Goal: Information Seeking & Learning: Learn about a topic

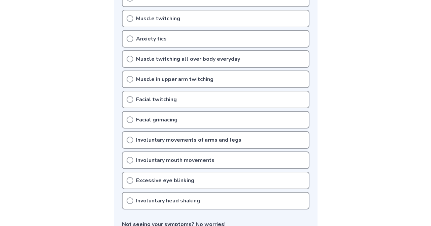
scroll to position [199, 0]
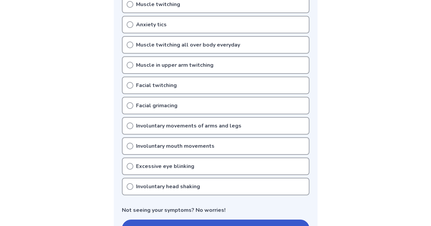
click at [186, 158] on div "Excessive eye blinking" at bounding box center [216, 166] width 188 height 18
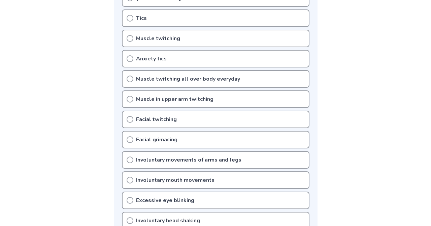
scroll to position [132, 0]
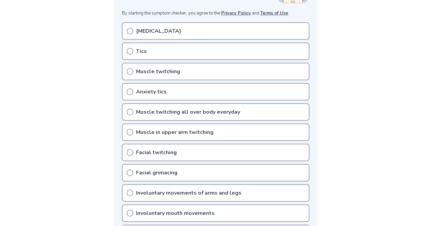
click at [185, 46] on div "Tics" at bounding box center [216, 51] width 188 height 18
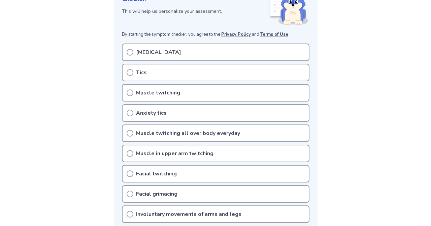
scroll to position [110, 0]
click at [151, 71] on div "Tics" at bounding box center [216, 73] width 188 height 18
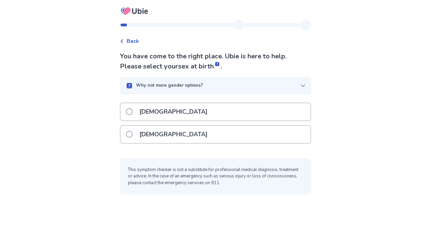
click at [180, 86] on p "Why not more gender options?" at bounding box center [169, 85] width 67 height 7
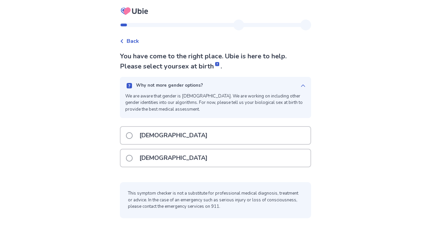
click at [182, 90] on div "Why not more gender options? We are aware that gender is non-binary. We are wor…" at bounding box center [215, 97] width 191 height 41
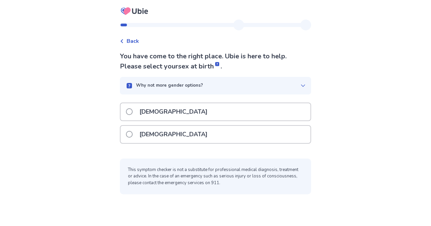
click at [181, 87] on p "Why not more gender options?" at bounding box center [169, 85] width 67 height 7
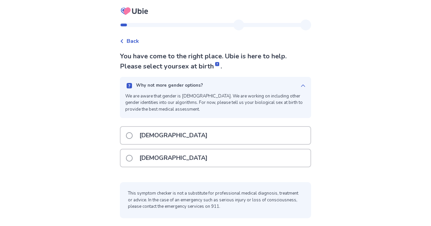
click at [179, 87] on p "Why not more gender options?" at bounding box center [169, 85] width 67 height 7
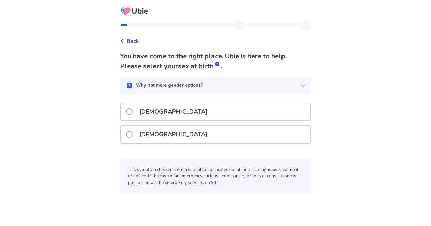
click at [151, 135] on p "Female" at bounding box center [173, 134] width 76 height 17
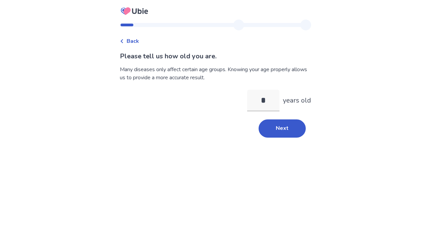
type input "**"
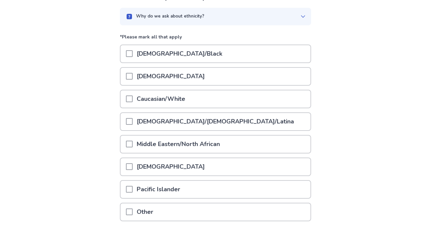
scroll to position [74, 0]
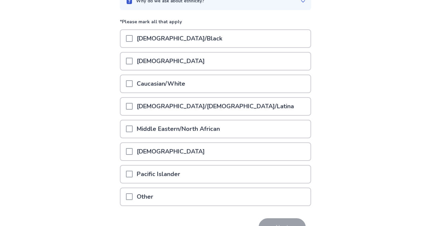
click at [184, 105] on p "Hispanic/Latino/Latina" at bounding box center [215, 106] width 165 height 17
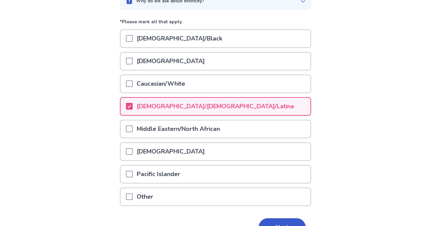
click at [283, 221] on button "Next" at bounding box center [282, 227] width 47 height 18
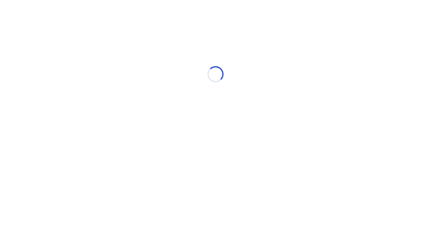
scroll to position [0, 0]
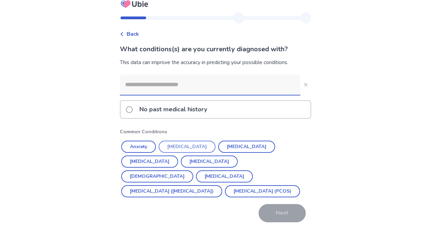
click at [133, 148] on button "Anxiety" at bounding box center [138, 146] width 35 height 12
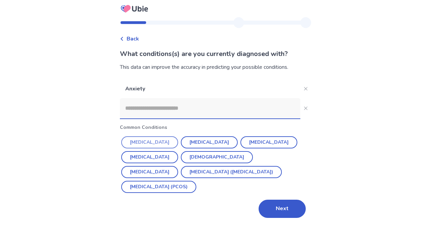
scroll to position [2, 0]
click at [190, 153] on button "Asthma" at bounding box center [217, 157] width 72 height 12
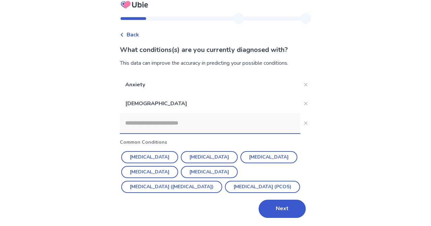
scroll to position [21, 0]
click at [283, 207] on button "Next" at bounding box center [282, 208] width 47 height 18
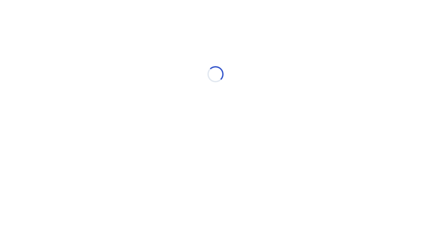
scroll to position [0, 0]
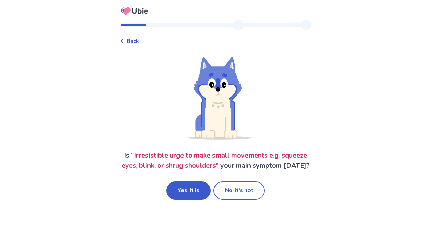
click at [191, 199] on button "Yes, it is" at bounding box center [188, 190] width 44 height 18
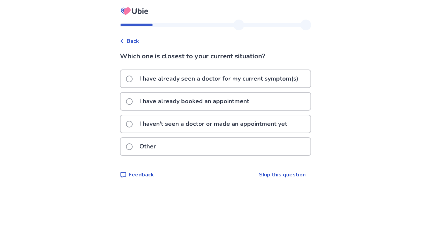
click at [209, 81] on p "I have already seen a doctor for my current symptom(s)" at bounding box center [218, 78] width 167 height 17
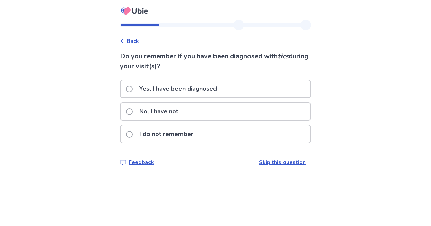
click at [204, 86] on p "Yes, I have been diagnosed" at bounding box center [178, 88] width 86 height 17
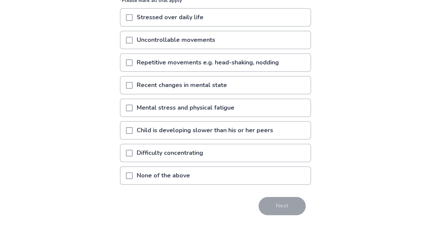
scroll to position [73, 0]
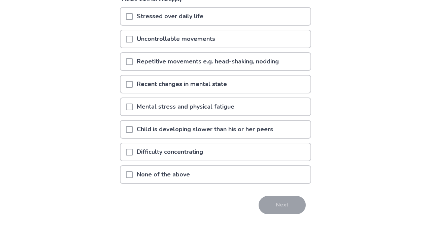
click at [132, 67] on div at bounding box center [129, 61] width 7 height 17
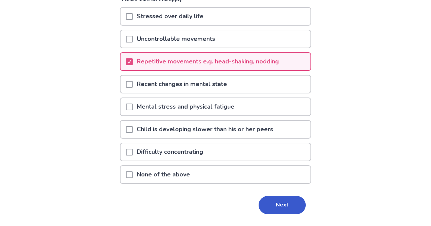
click at [174, 115] on p "Mental stress and physical fatigue" at bounding box center [186, 106] width 106 height 17
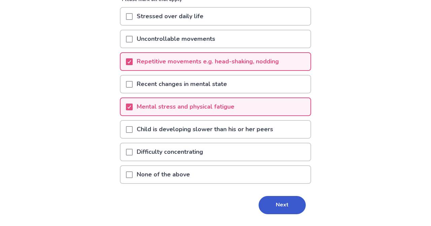
click at [201, 160] on p "Difficulty concentrating" at bounding box center [170, 151] width 74 height 17
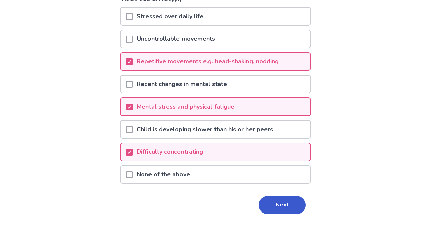
click at [278, 213] on button "Next" at bounding box center [282, 205] width 47 height 18
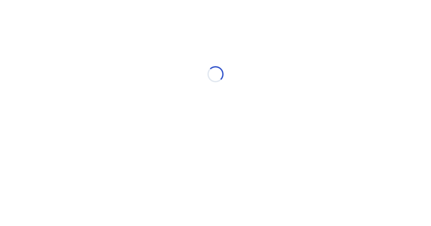
scroll to position [0, 0]
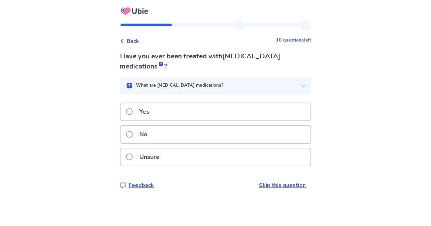
click at [173, 134] on div "No" at bounding box center [216, 134] width 190 height 17
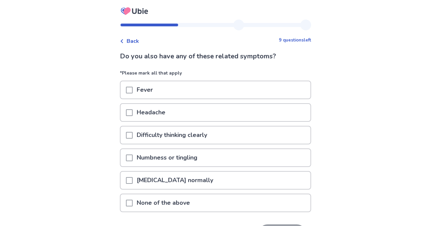
click at [211, 137] on p "Difficulty thinking clearly" at bounding box center [172, 134] width 78 height 17
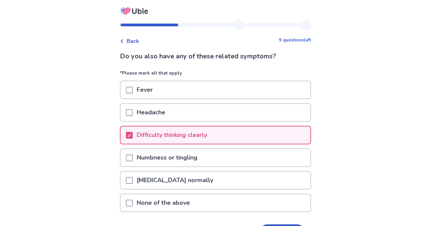
click at [211, 131] on p "Difficulty thinking clearly" at bounding box center [172, 134] width 78 height 17
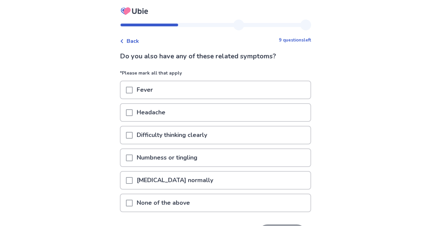
click at [220, 165] on div "Numbness or tingling" at bounding box center [216, 157] width 190 height 17
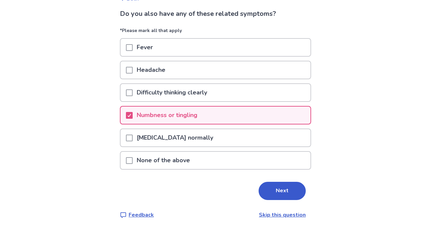
scroll to position [46, 0]
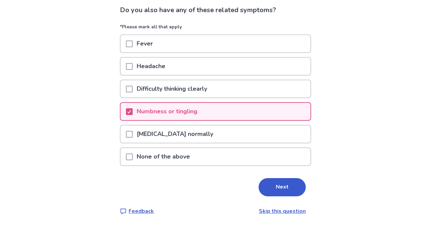
click at [209, 112] on div "Numbness or tingling" at bounding box center [216, 111] width 190 height 17
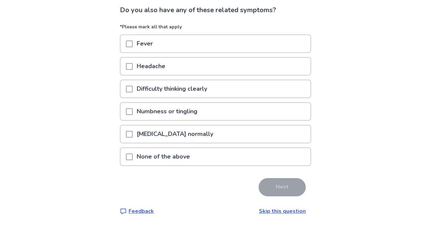
click at [208, 65] on div "Headache" at bounding box center [216, 66] width 190 height 17
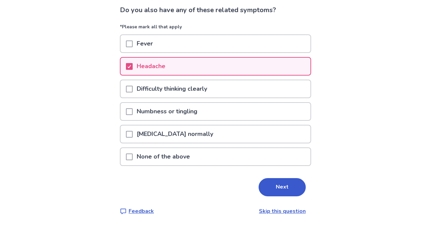
click at [270, 182] on button "Next" at bounding box center [282, 187] width 47 height 18
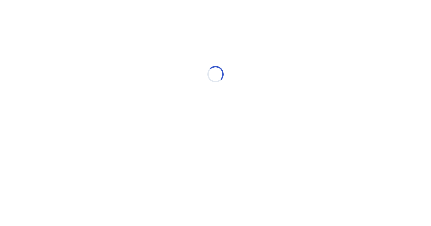
select select "*"
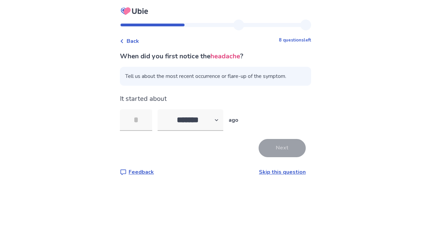
type input "*"
click at [279, 140] on button "Next" at bounding box center [282, 148] width 47 height 18
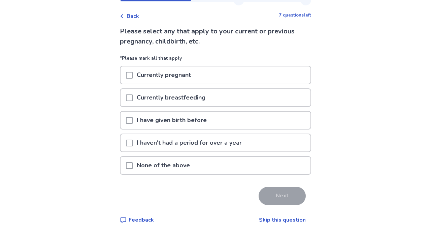
scroll to position [34, 0]
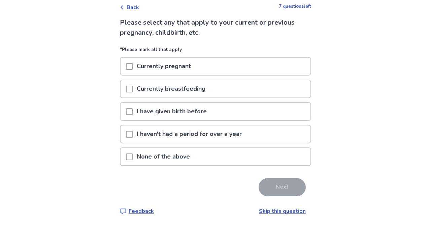
click at [213, 160] on div "None of the above" at bounding box center [216, 156] width 190 height 17
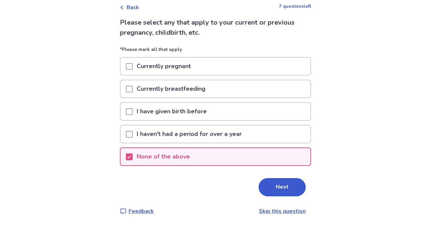
click at [279, 193] on button "Next" at bounding box center [282, 187] width 47 height 18
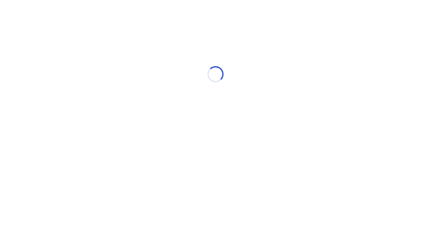
scroll to position [0, 0]
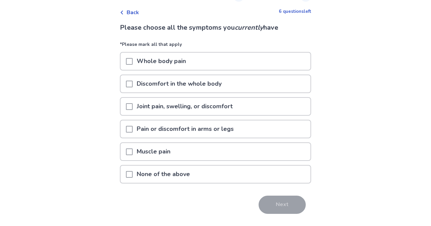
scroll to position [29, 0]
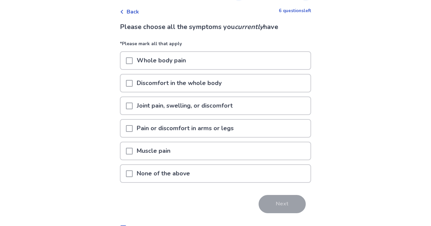
click at [238, 177] on div "None of the above" at bounding box center [216, 173] width 190 height 17
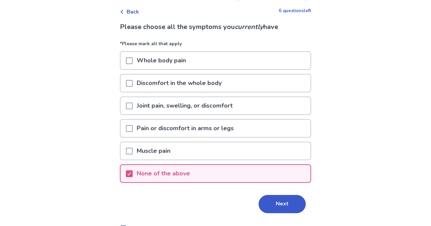
click at [280, 211] on button "Next" at bounding box center [282, 204] width 47 height 18
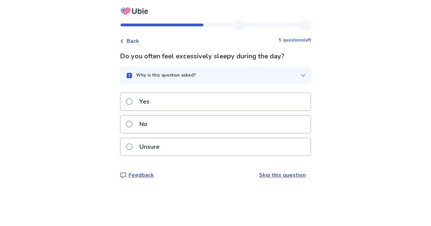
click at [191, 100] on div "Yes" at bounding box center [216, 101] width 190 height 17
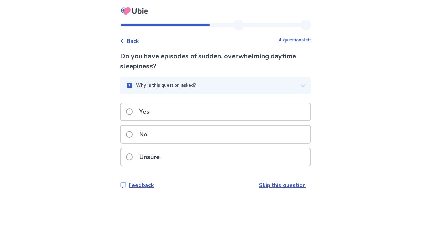
click at [168, 112] on div "Yes" at bounding box center [216, 111] width 190 height 17
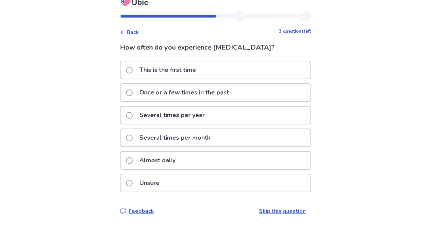
scroll to position [19, 0]
click at [204, 160] on div "Almost daily" at bounding box center [216, 160] width 190 height 17
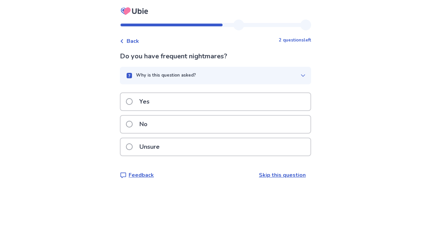
click at [164, 146] on p "Unsure" at bounding box center [149, 146] width 28 height 17
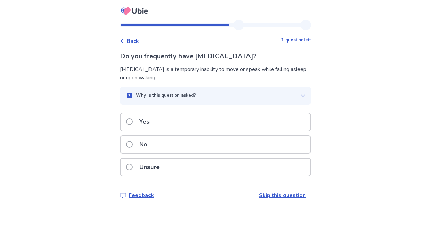
click at [169, 144] on div "No" at bounding box center [216, 144] width 190 height 17
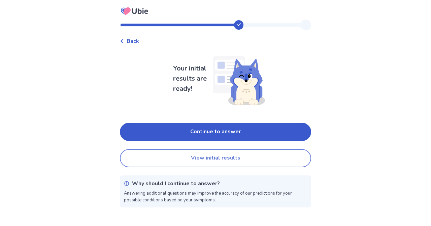
click at [265, 158] on button "View initial results" at bounding box center [215, 158] width 191 height 18
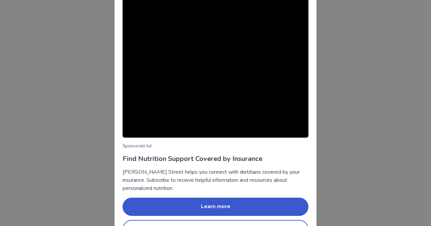
scroll to position [55, 0]
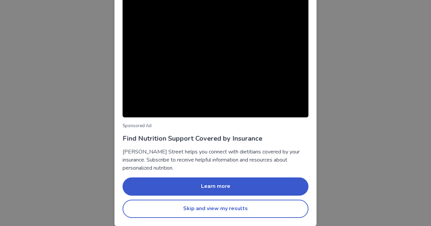
click at [240, 214] on button "Skip and view my results" at bounding box center [216, 208] width 186 height 18
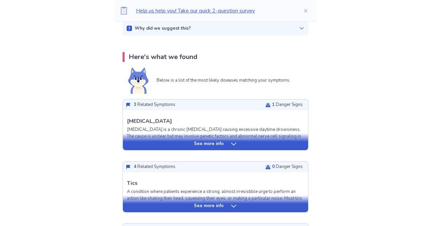
scroll to position [115, 0]
